Goal: Ask a question: Seek information or help from site administrators or community

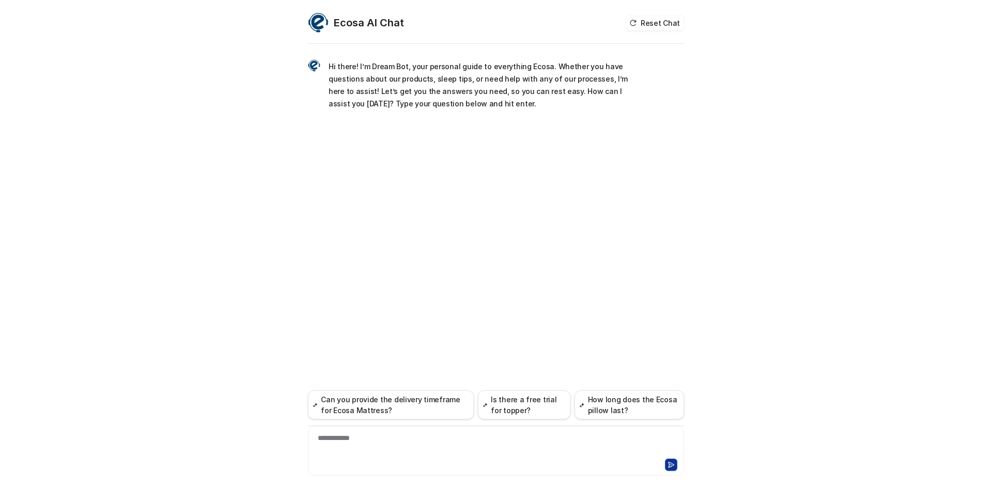
click at [393, 443] on div "**********" at bounding box center [495, 445] width 371 height 24
paste div
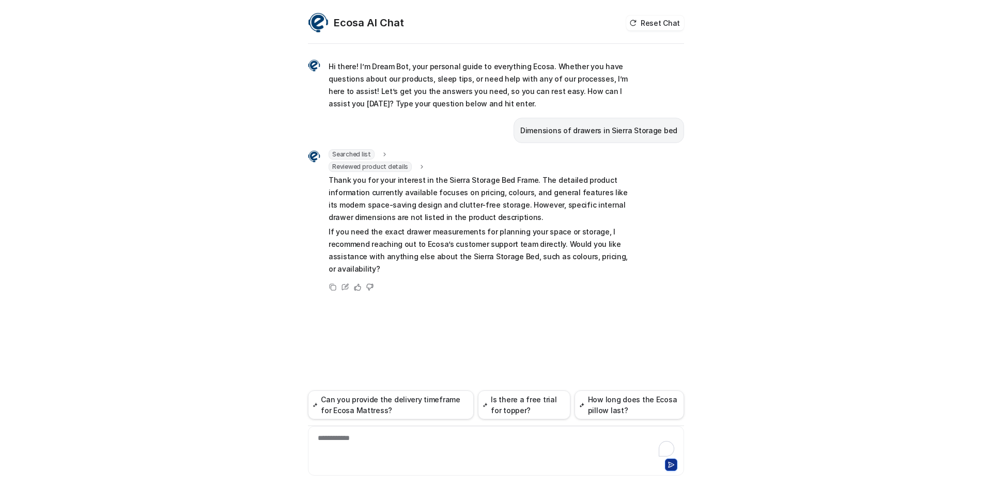
click at [429, 449] on div "**********" at bounding box center [495, 445] width 371 height 24
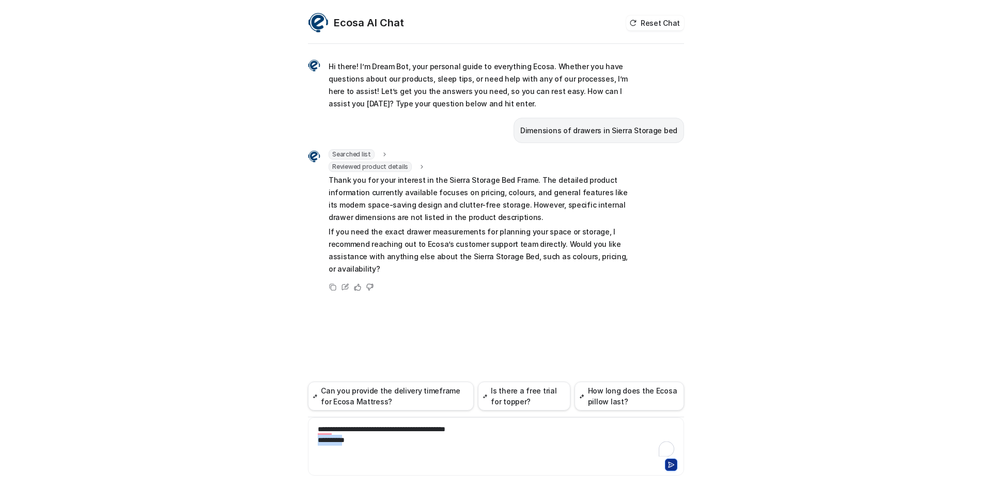
drag, startPoint x: 356, startPoint y: 440, endPoint x: 308, endPoint y: 441, distance: 48.6
click at [308, 441] on html "Ecosa AI Chat Reset Chat Hi there! I’m Dream Bot, your personal guide to everyt…" at bounding box center [496, 244] width 992 height 488
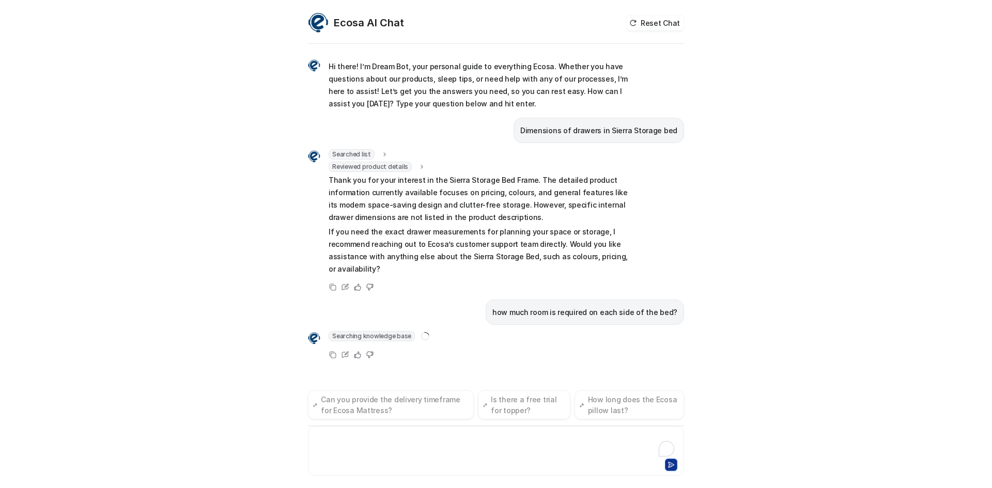
click at [349, 449] on div at bounding box center [495, 445] width 371 height 24
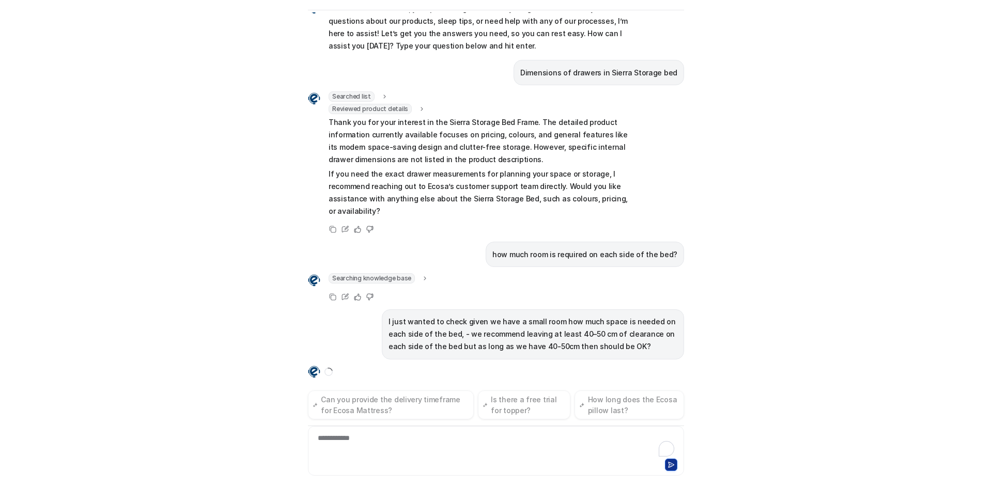
scroll to position [41, 0]
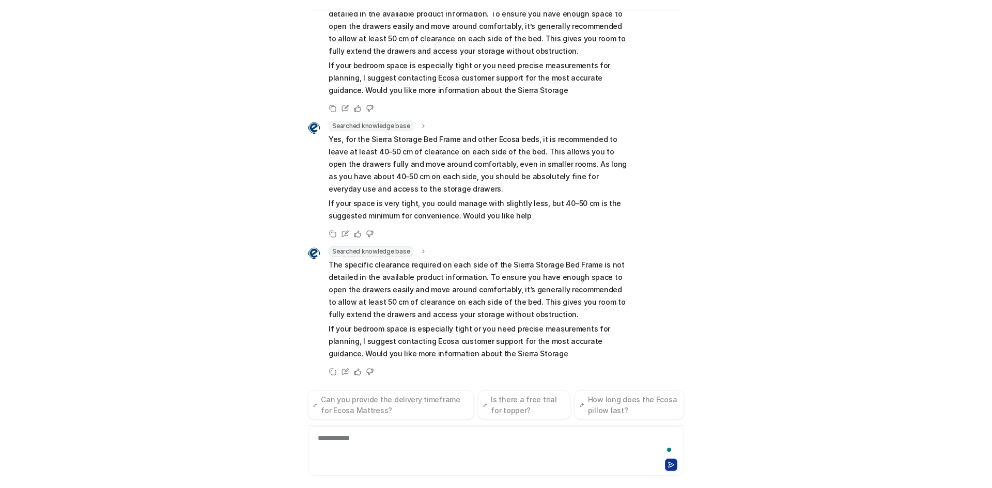
click at [289, 123] on div "Ecosa AI Chat Reset Chat Hi there! I’m Dream Bot, your personal guide to everyt…" at bounding box center [496, 244] width 992 height 488
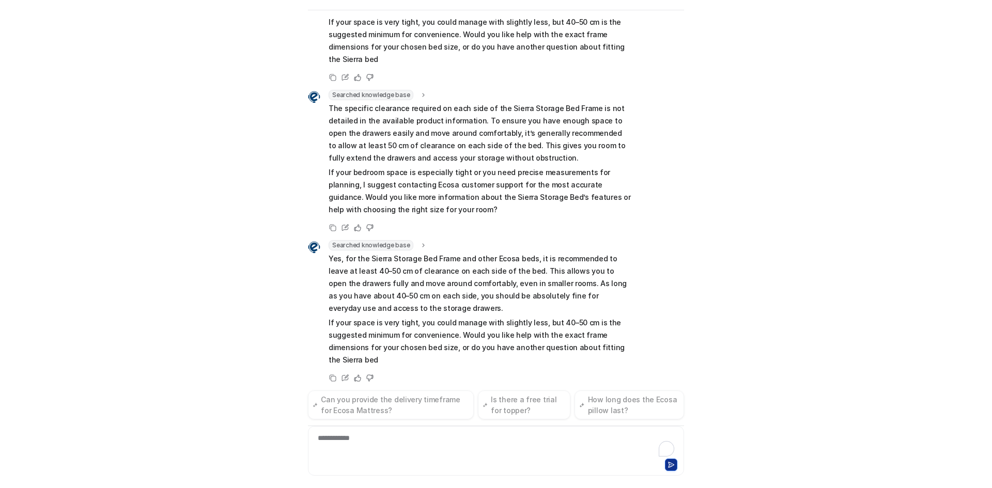
scroll to position [14697, 0]
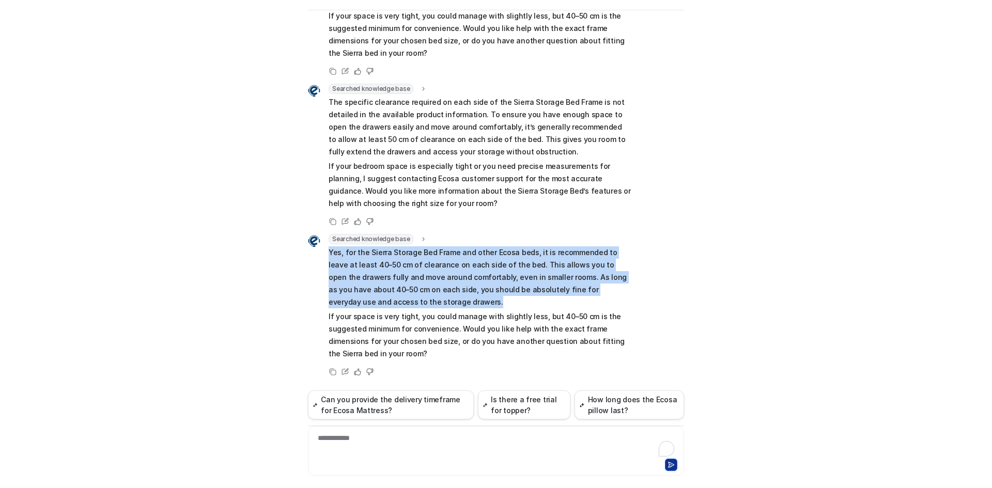
drag, startPoint x: 325, startPoint y: 254, endPoint x: 484, endPoint y: 300, distance: 165.6
click at [484, 300] on p "Yes, for the Sierra Storage Bed Frame and other Ecosa beds, it is recommended t…" at bounding box center [479, 277] width 302 height 62
copy p "Yes, for the Sierra Storage Bed Frame and other Ecosa beds, it is recommended t…"
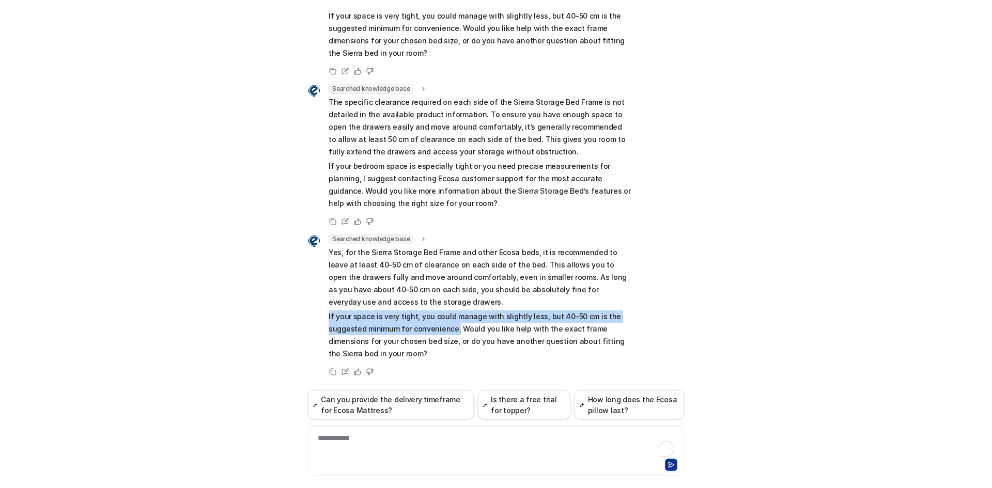
drag, startPoint x: 353, startPoint y: 324, endPoint x: 450, endPoint y: 333, distance: 97.0
click at [450, 333] on div "Searched knowledge base search_queries : "clearance space required on each side…" at bounding box center [469, 298] width 323 height 128
copy p "If your space is very tight, you could manage with slightly less, but 40–50 cm …"
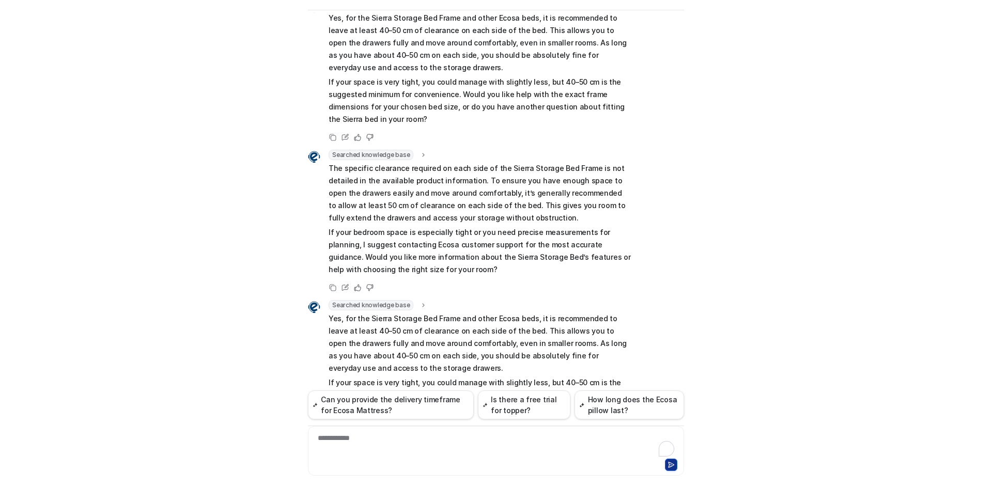
scroll to position [14335, 0]
